Goal: Task Accomplishment & Management: Complete application form

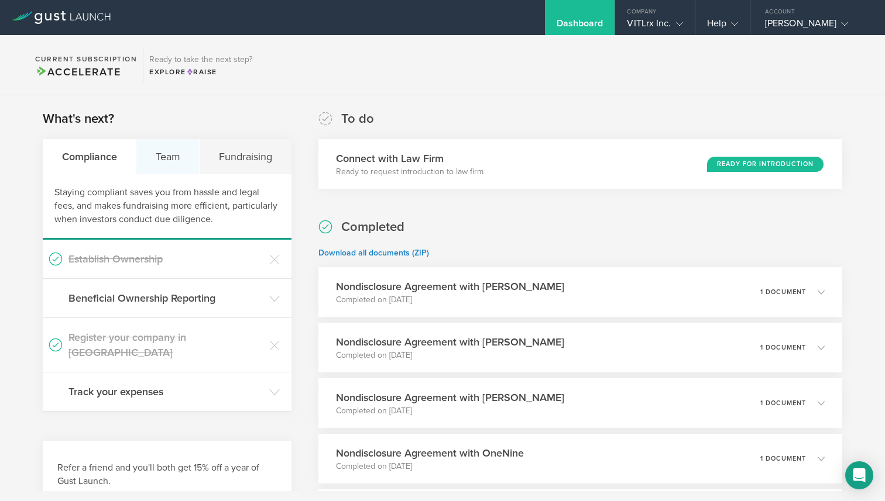
click at [173, 162] on div "Team" at bounding box center [167, 156] width 63 height 35
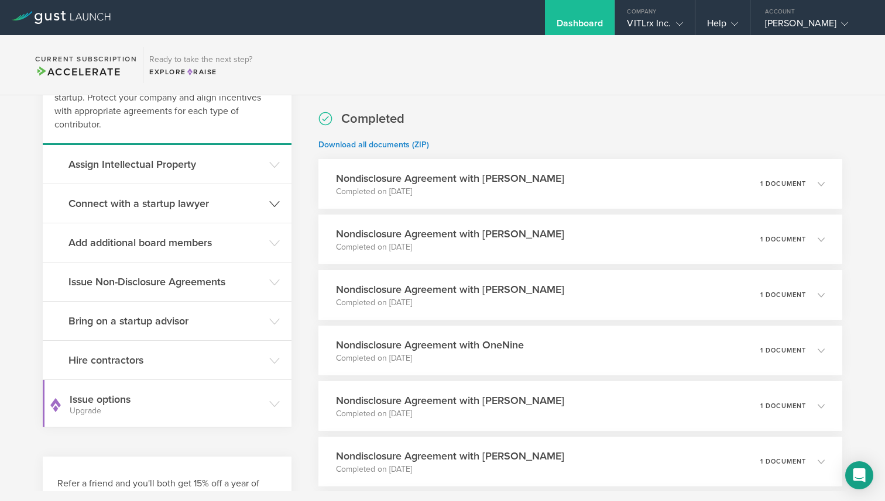
scroll to position [111, 0]
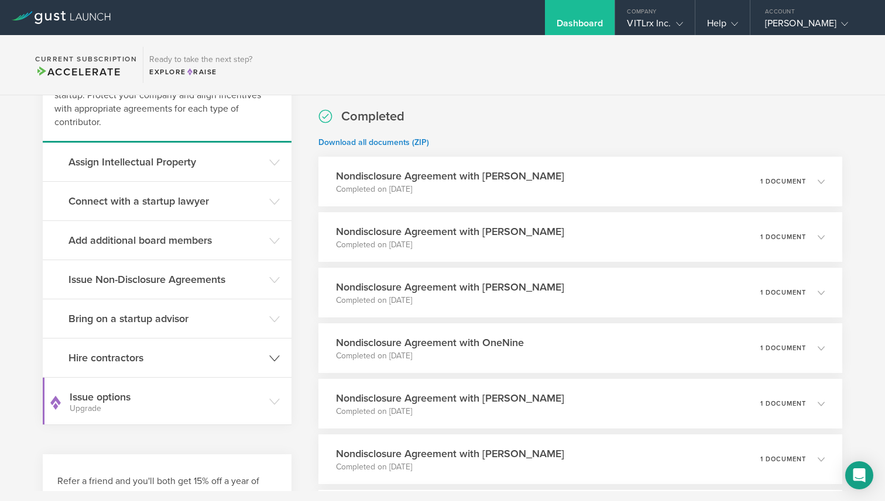
click at [125, 361] on h3 "Hire contractors" at bounding box center [165, 357] width 195 height 15
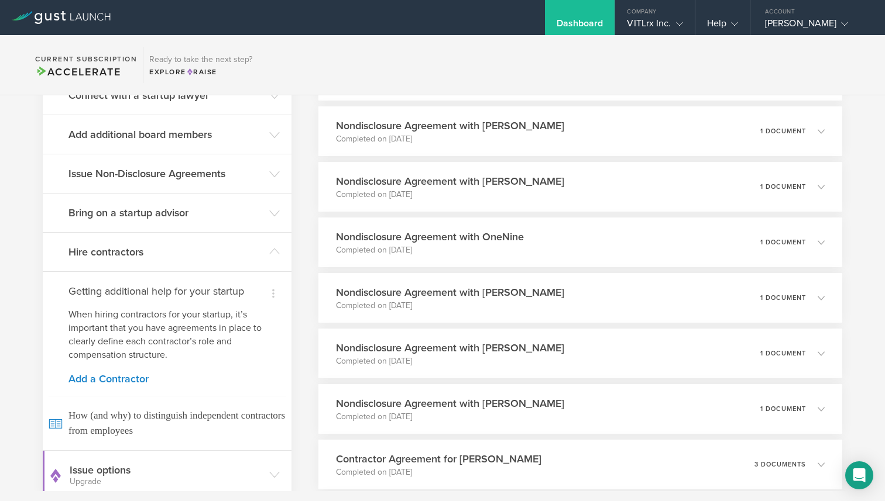
scroll to position [230, 0]
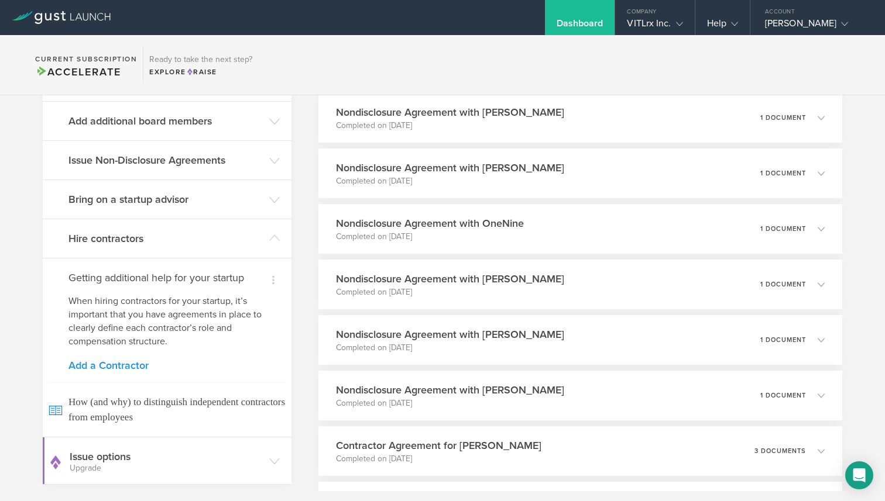
click at [106, 361] on link "Add a Contractor" at bounding box center [166, 365] width 197 height 11
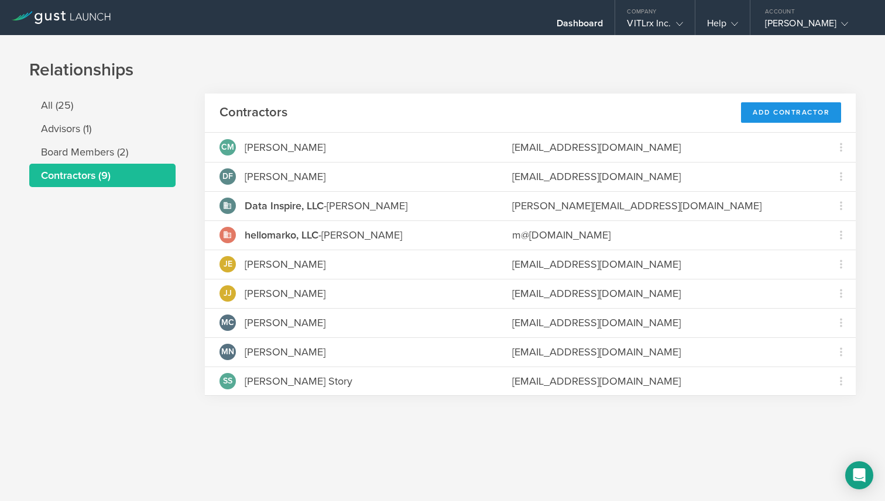
click at [778, 113] on div "Add Contractor" at bounding box center [791, 112] width 100 height 20
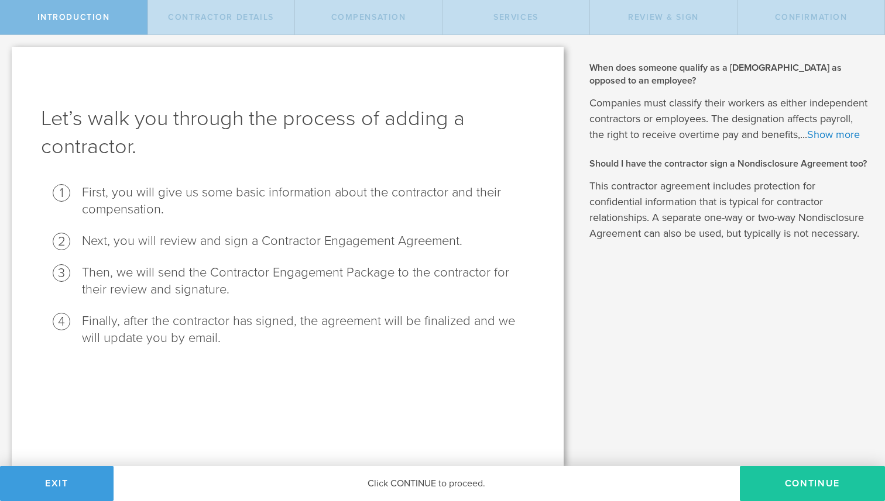
click at [800, 487] on button "Continue" at bounding box center [812, 483] width 145 height 35
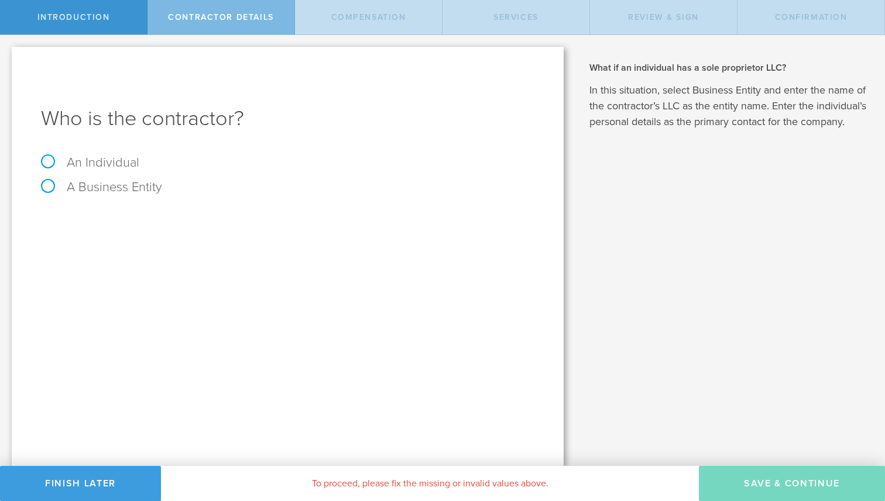
click at [115, 190] on label "A Business Entity" at bounding box center [101, 187] width 121 height 15
click at [8, 54] on input "A Business Entity" at bounding box center [4, 44] width 8 height 19
radio input "true"
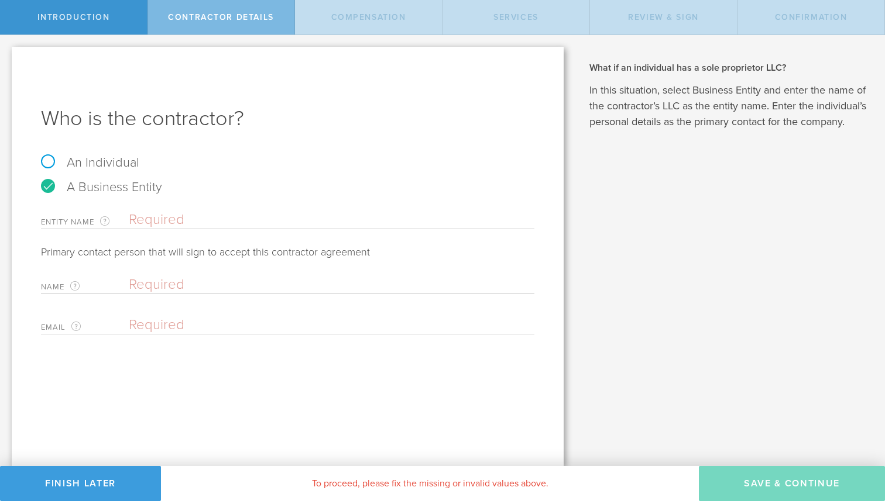
click at [157, 220] on input "text" at bounding box center [331, 220] width 405 height 18
paste input "Signal Forward LLC"
type input "Signal Forward LLC"
click at [153, 288] on input "text" at bounding box center [329, 285] width 400 height 18
paste input "daniel@signalforward.ai"
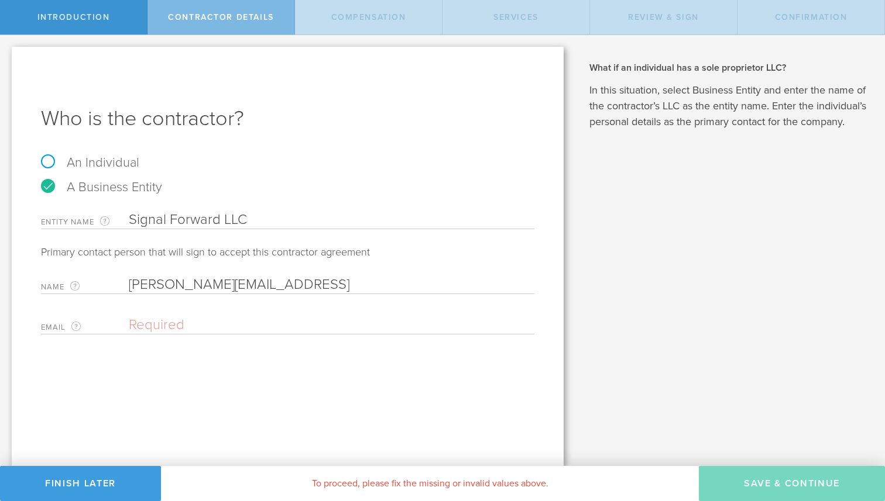
type input "daniel@signalforward.ai"
click at [159, 321] on input "email" at bounding box center [329, 326] width 400 height 18
paste input "daniel@signalforward.ai"
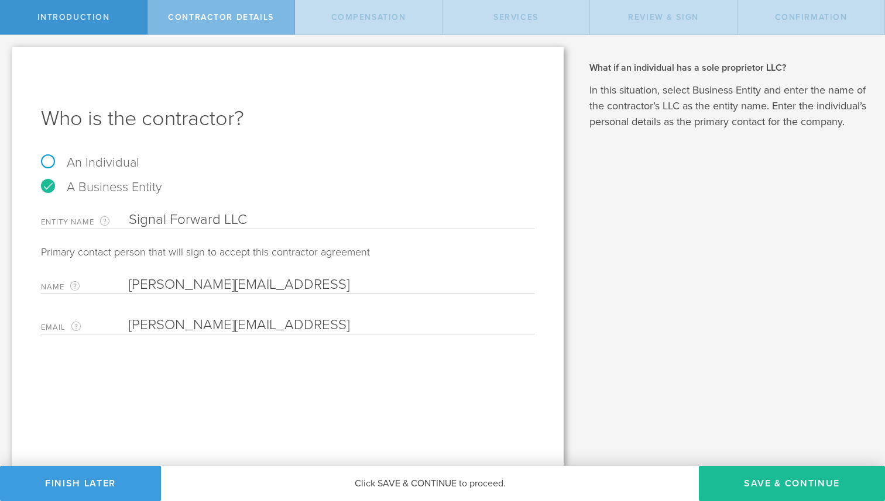
type input "daniel@signalforward.ai"
click at [194, 288] on input "daniel@signalforward.ai" at bounding box center [329, 285] width 400 height 18
paste input "Heacock"
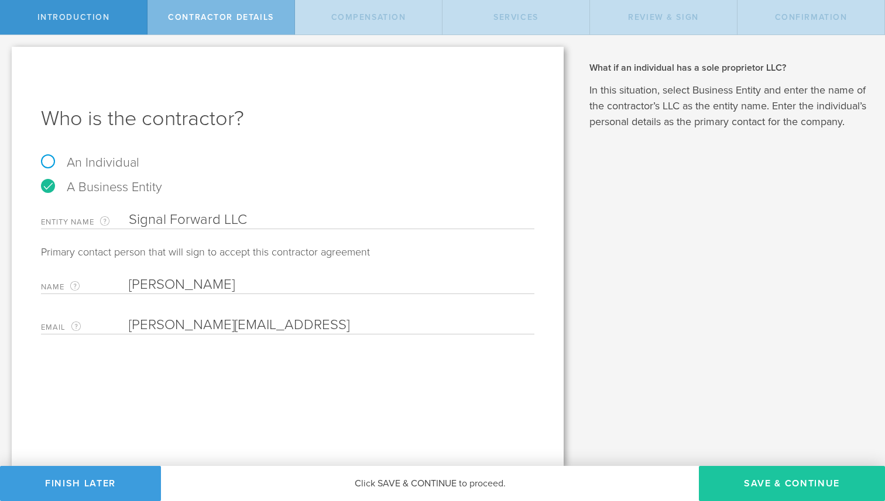
type input "Daniel Heacock"
click at [795, 478] on button "Save & Continue" at bounding box center [792, 483] width 186 height 35
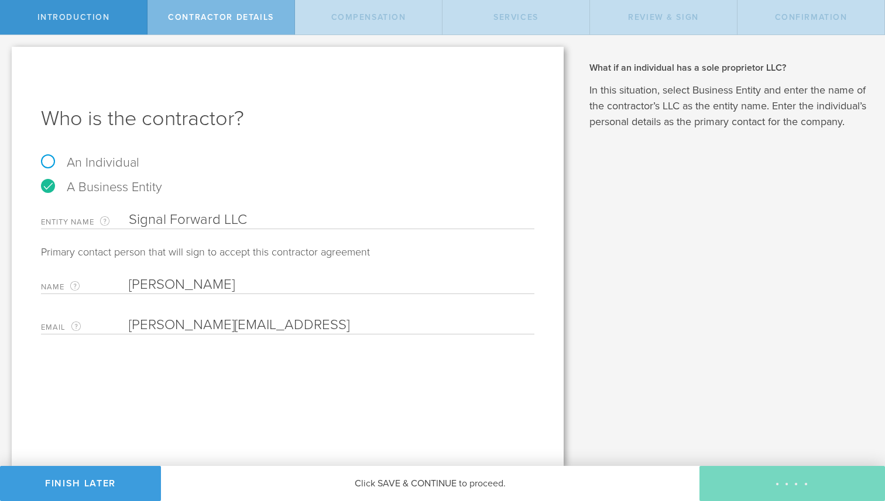
select select "none"
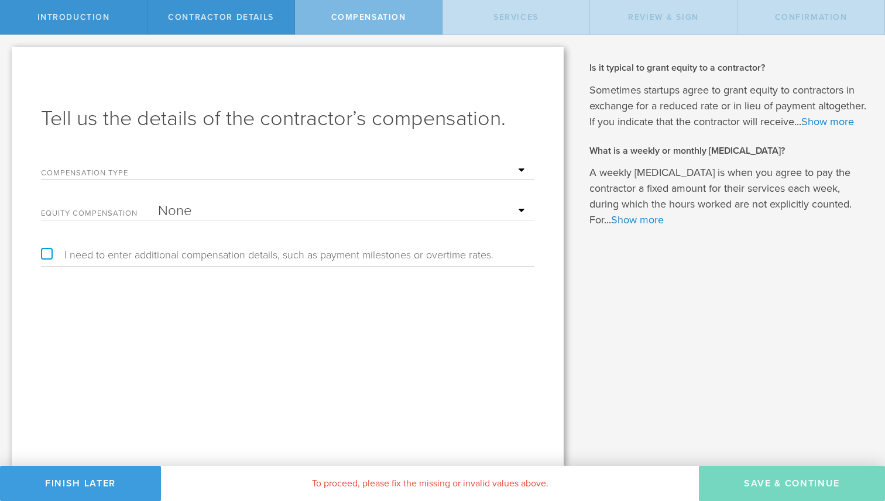
click at [194, 173] on select "Hourly Daily Weekly Retainer Monthly Retainer Project Flat Rate No cash compens…" at bounding box center [343, 171] width 370 height 18
select select "hourlyFlatRate"
click at [158, 162] on select "Hourly Daily Weekly Retainer Monthly Retainer Project Flat Rate No cash compens…" at bounding box center [343, 171] width 370 height 18
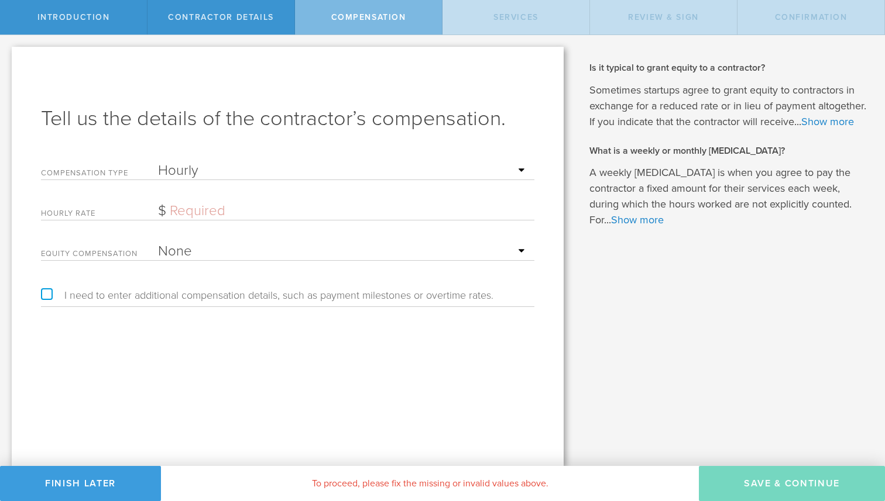
click at [192, 211] on input "text" at bounding box center [343, 211] width 370 height 18
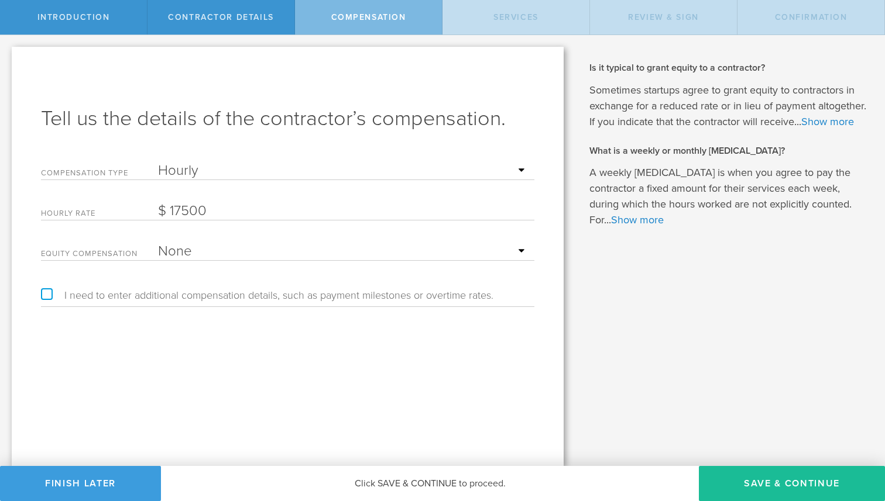
click at [211, 208] on input "17500" at bounding box center [343, 211] width 370 height 18
type input "175"
click at [769, 482] on button "Save & Continue" at bounding box center [792, 483] width 186 height 35
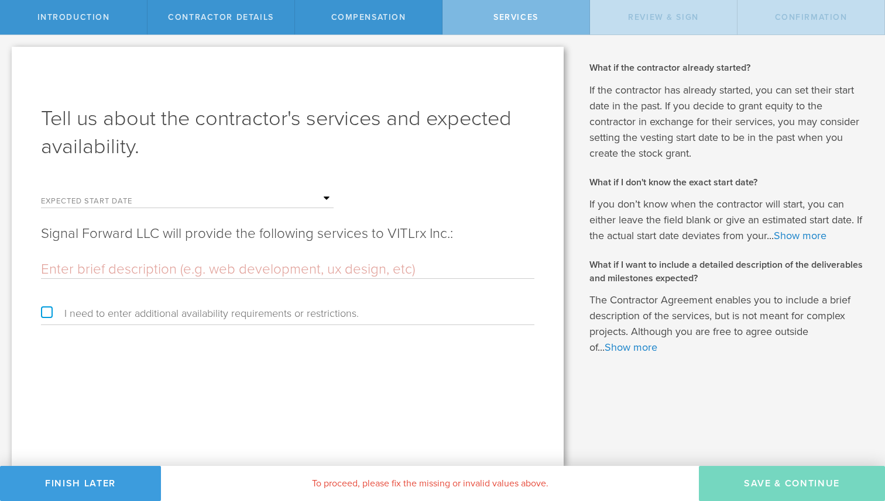
click at [194, 195] on input "text" at bounding box center [246, 199] width 176 height 18
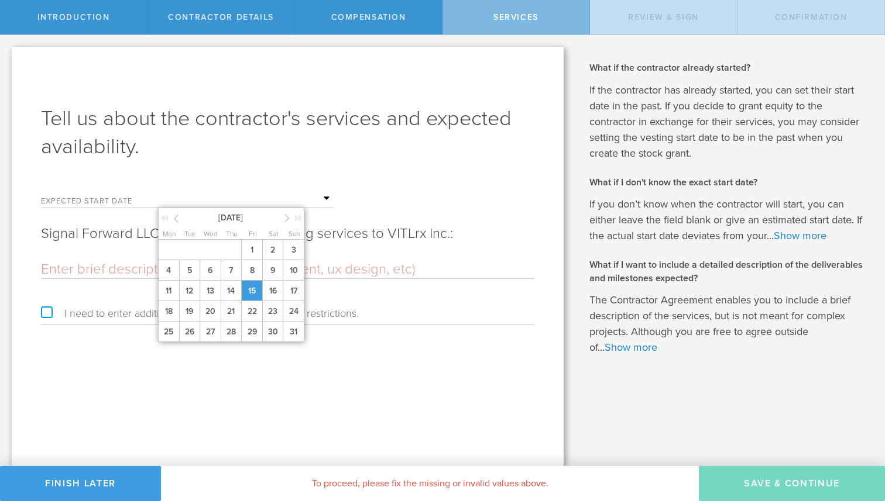
click at [247, 291] on span "15" at bounding box center [251, 291] width 21 height 20
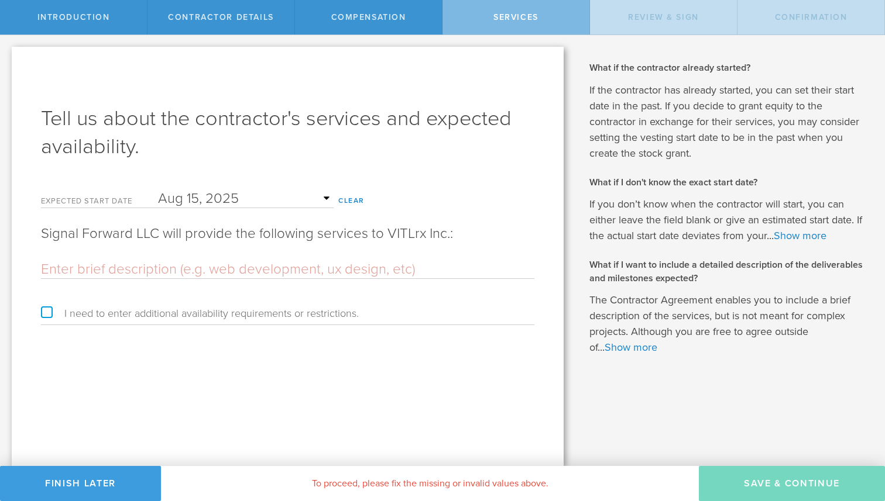
click at [207, 267] on input "text" at bounding box center [287, 270] width 493 height 18
paste input "Working under the direction of"
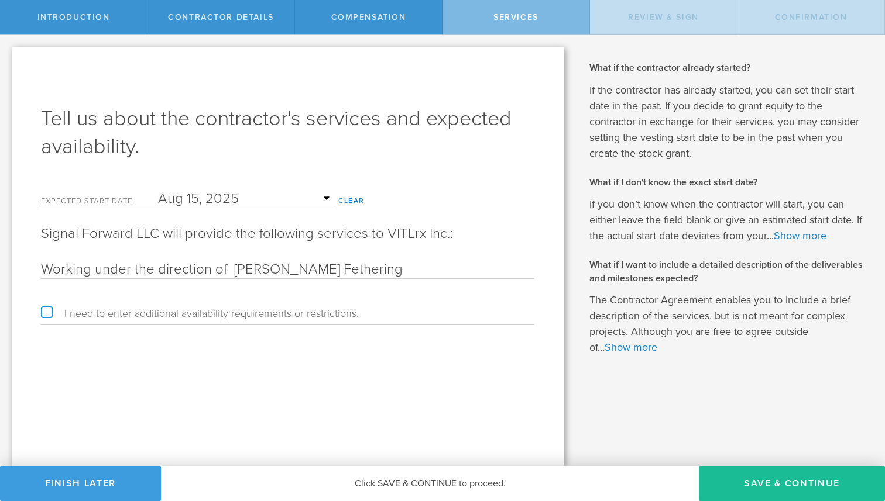
paste input "on a variety of data projects core to the company's ongoing mission."
type input "Working under the direction of Tod Fethering on a variety of data projects core…"
click at [813, 483] on button "Save & Continue" at bounding box center [792, 483] width 186 height 35
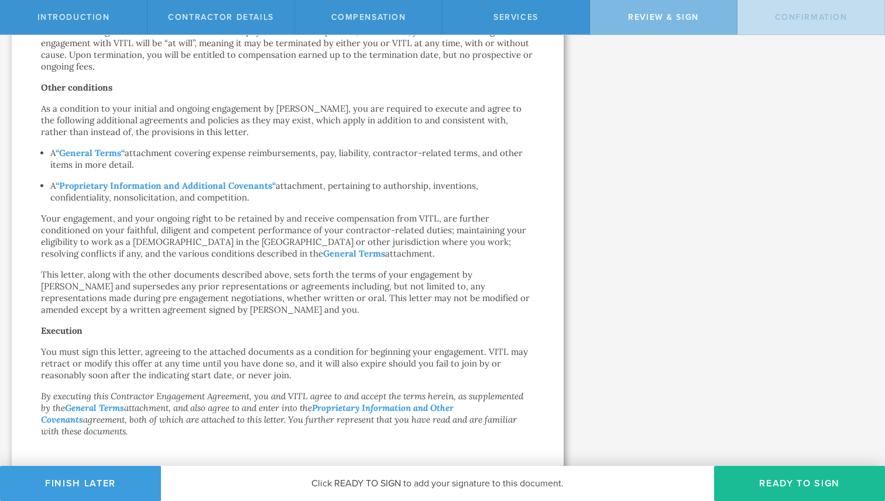
scroll to position [635, 0]
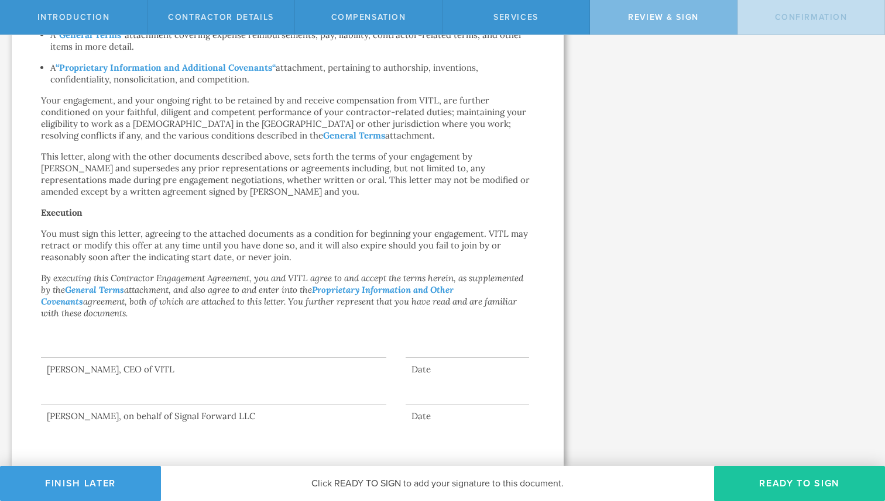
click at [787, 479] on button "Ready to Sign" at bounding box center [799, 483] width 171 height 35
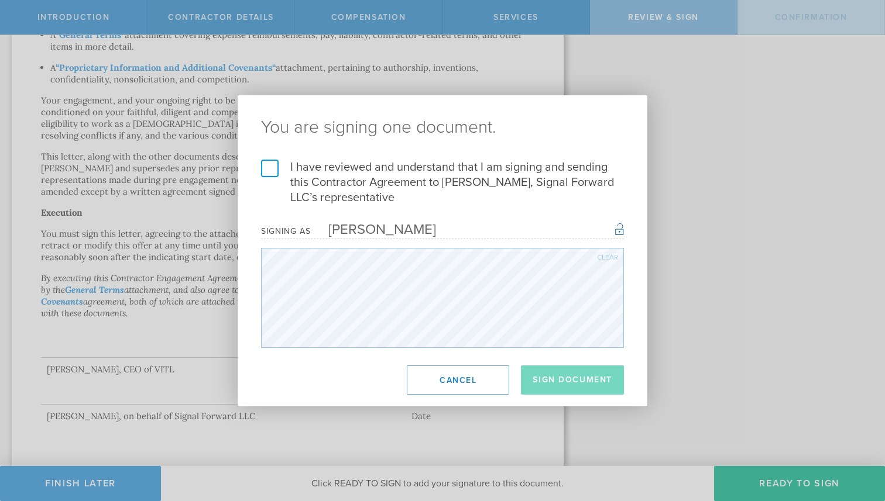
click at [266, 167] on label "I have reviewed and understand that I am signing and sending this Contractor Ag…" at bounding box center [442, 183] width 363 height 46
click at [0, 0] on input "I have reviewed and understand that I am signing and sending this Contractor Ag…" at bounding box center [0, 0] width 0 height 0
click at [576, 377] on button "Sign Document" at bounding box center [572, 380] width 103 height 29
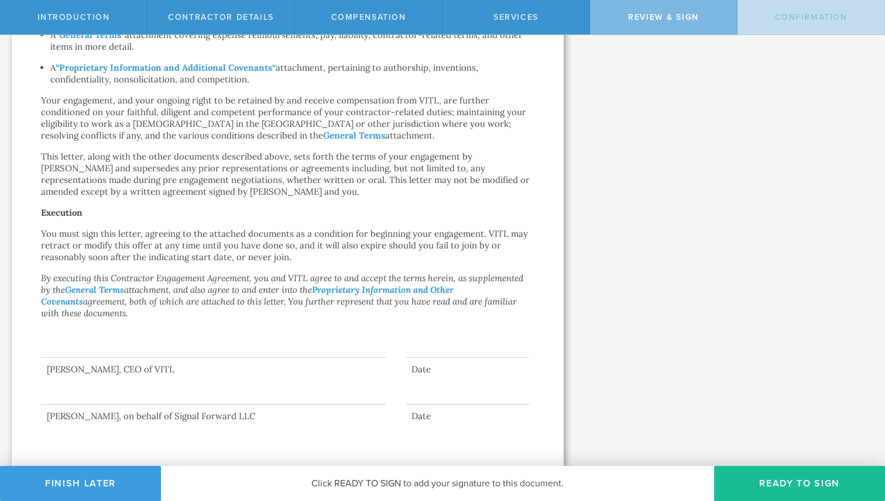
scroll to position [0, 0]
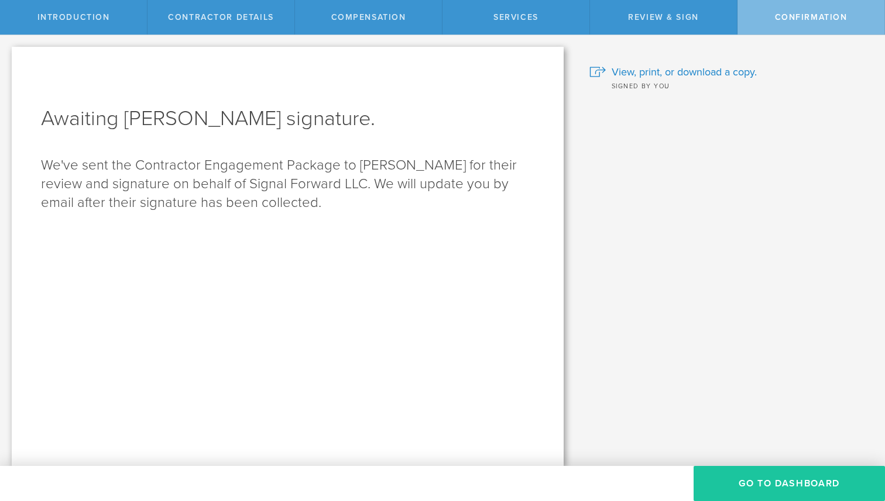
click at [772, 478] on button "Go To Dashboard" at bounding box center [788, 483] width 191 height 35
